Goal: Transaction & Acquisition: Purchase product/service

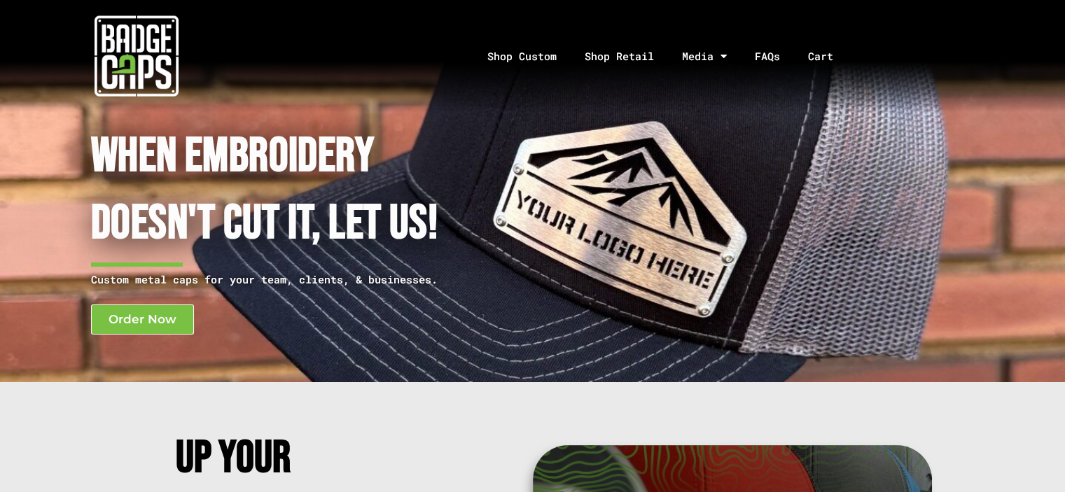
drag, startPoint x: 1070, startPoint y: 33, endPoint x: 1074, endPoint y: 12, distance: 21.4
click at [531, 55] on link "Shop Custom" at bounding box center [521, 57] width 97 height 74
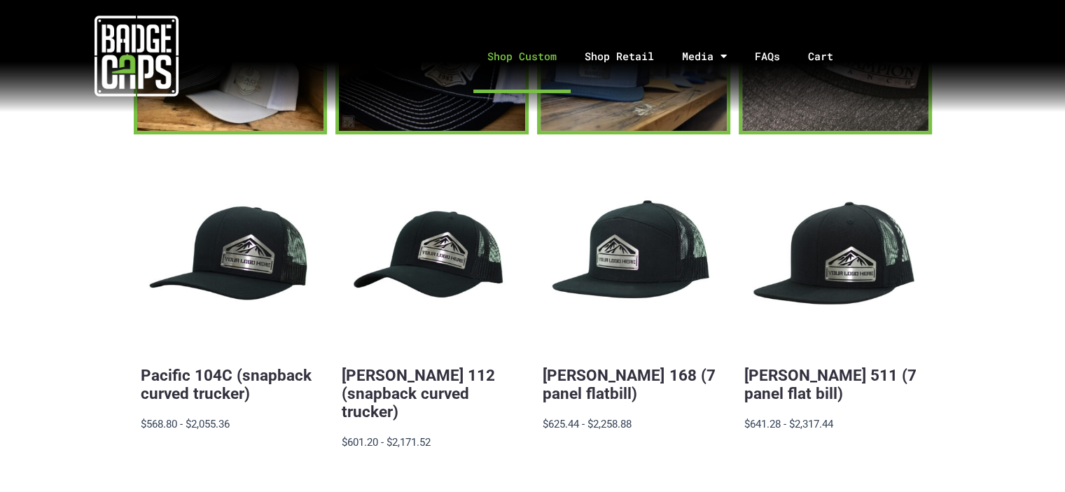
scroll to position [214, 0]
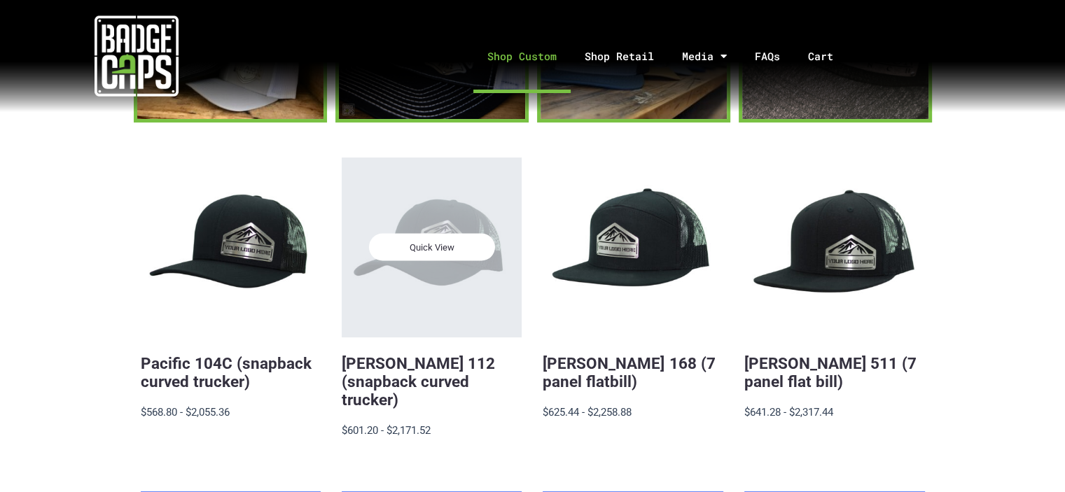
click at [455, 256] on span "Quick View" at bounding box center [432, 247] width 126 height 27
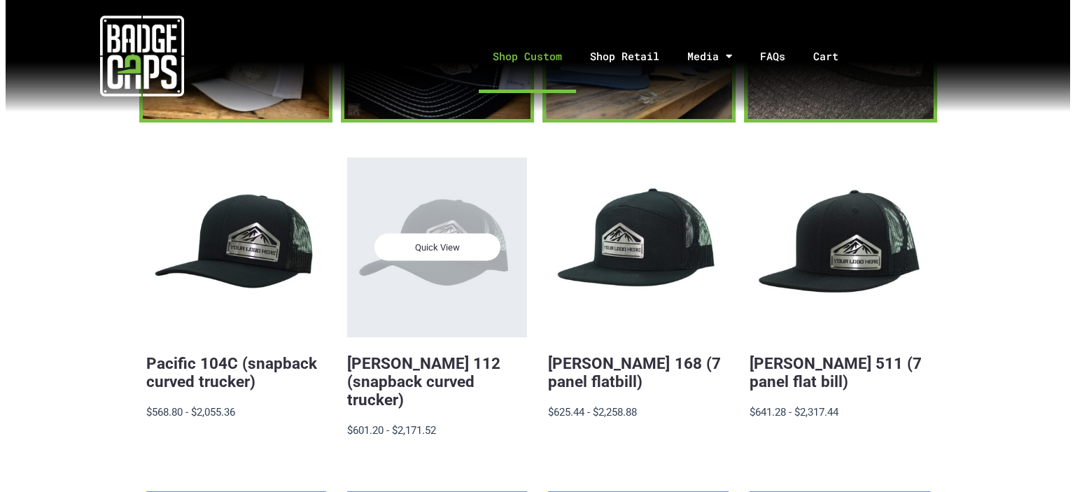
scroll to position [0, 0]
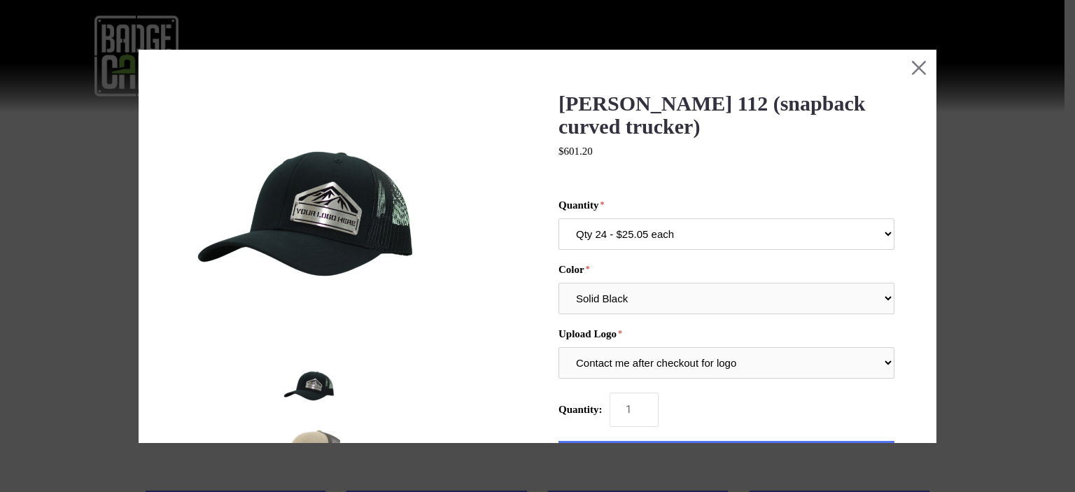
click at [878, 232] on select "Qty 24 - $25.05 each Qty 48 - $24.24 each Qty 96 - $22.62 each" at bounding box center [727, 234] width 336 height 32
click at [842, 196] on div "[PERSON_NAME] 112 (snapback curved trucker) $601.20 MSRP: $601.20 0 reviews SKU…" at bounding box center [538, 460] width 714 height 739
click at [879, 363] on select "Contact me after checkout for logo" at bounding box center [727, 363] width 336 height 32
